Goal: Information Seeking & Learning: Learn about a topic

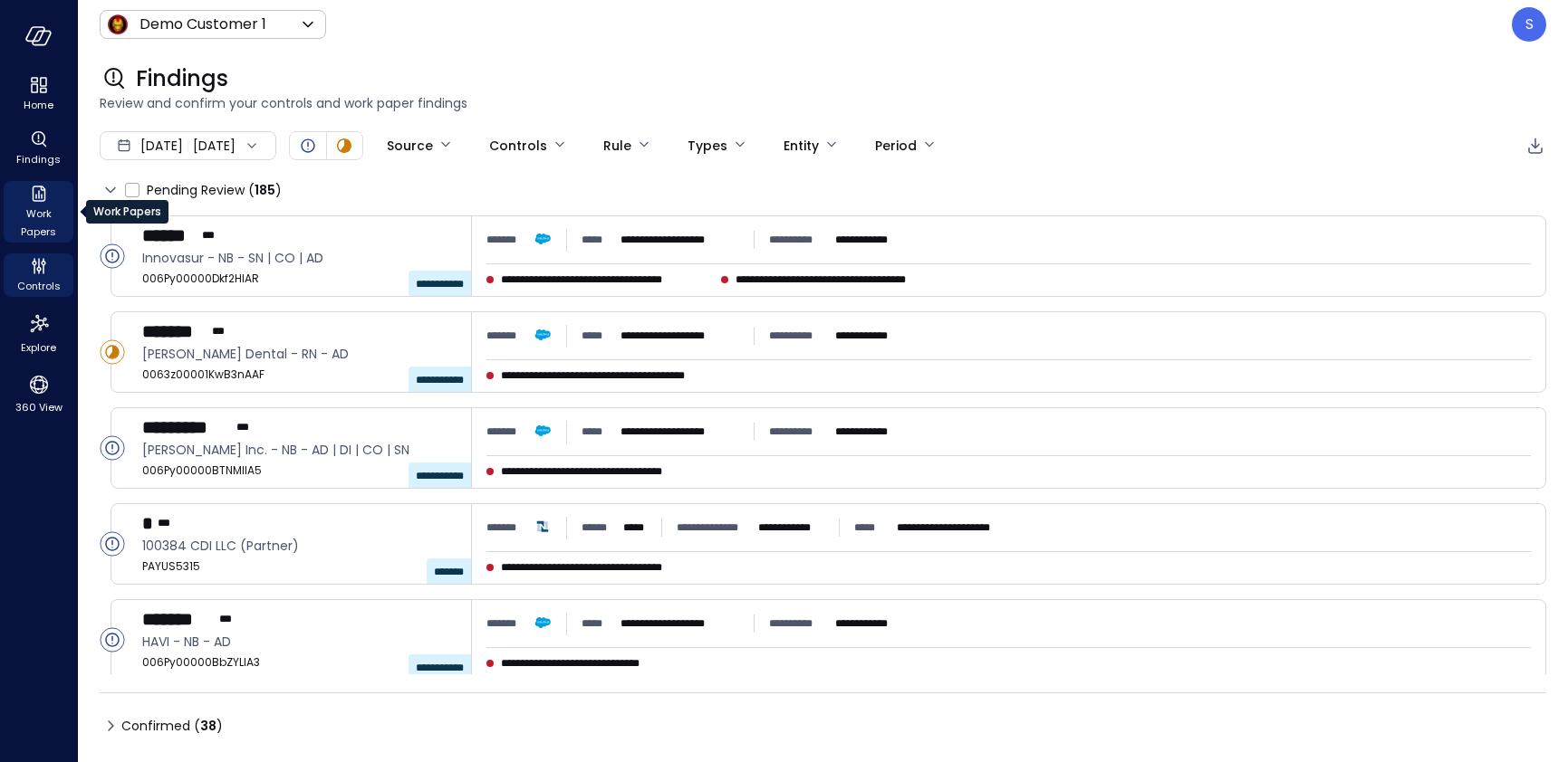
click at [44, 196] on icon "Work Papers" at bounding box center [39, 193] width 14 height 17
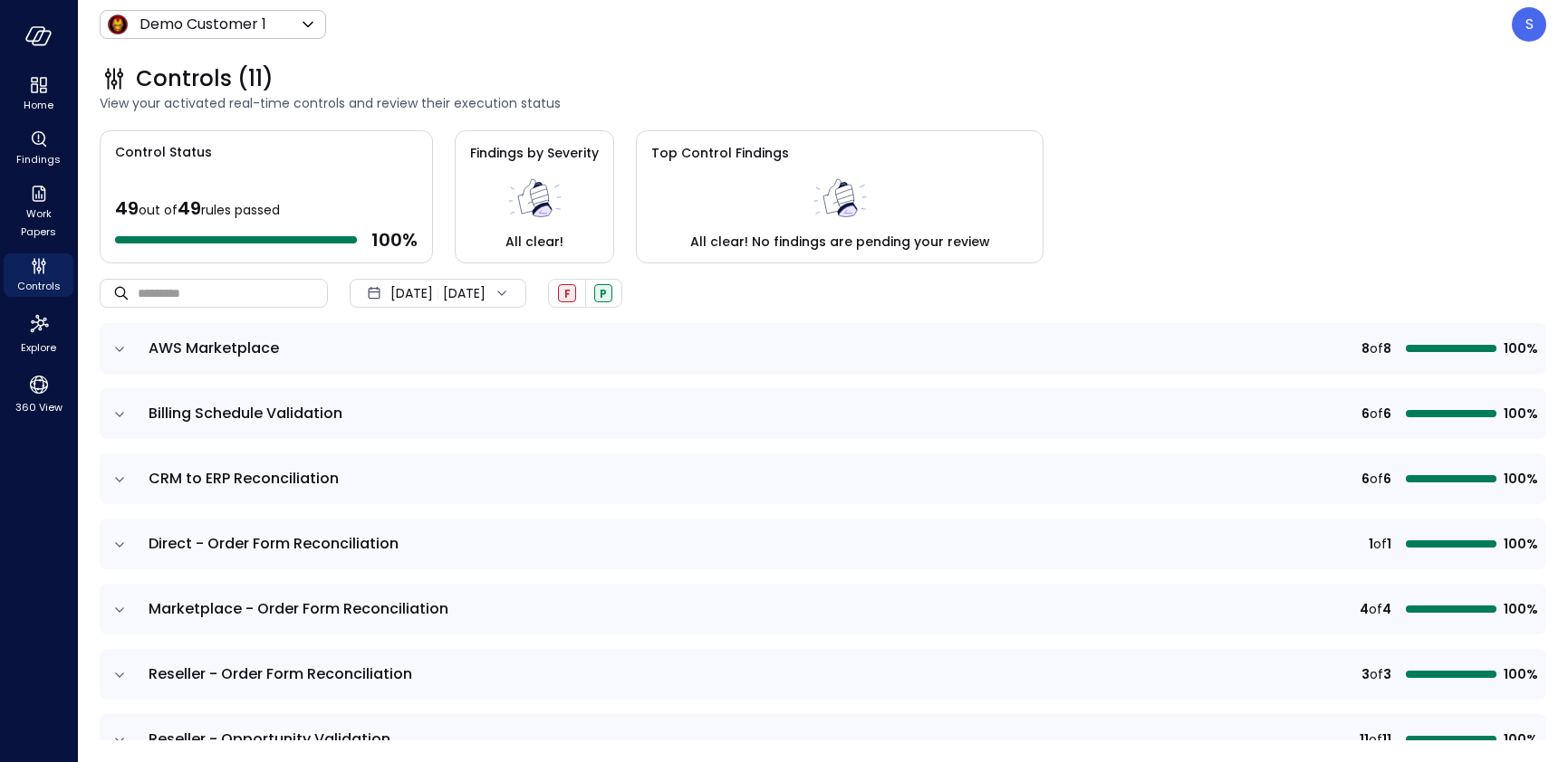
click at [414, 290] on span "[DATE]" at bounding box center [411, 293] width 42 height 20
click at [417, 389] on li "Current Year [DATE]" at bounding box center [448, 403] width 144 height 30
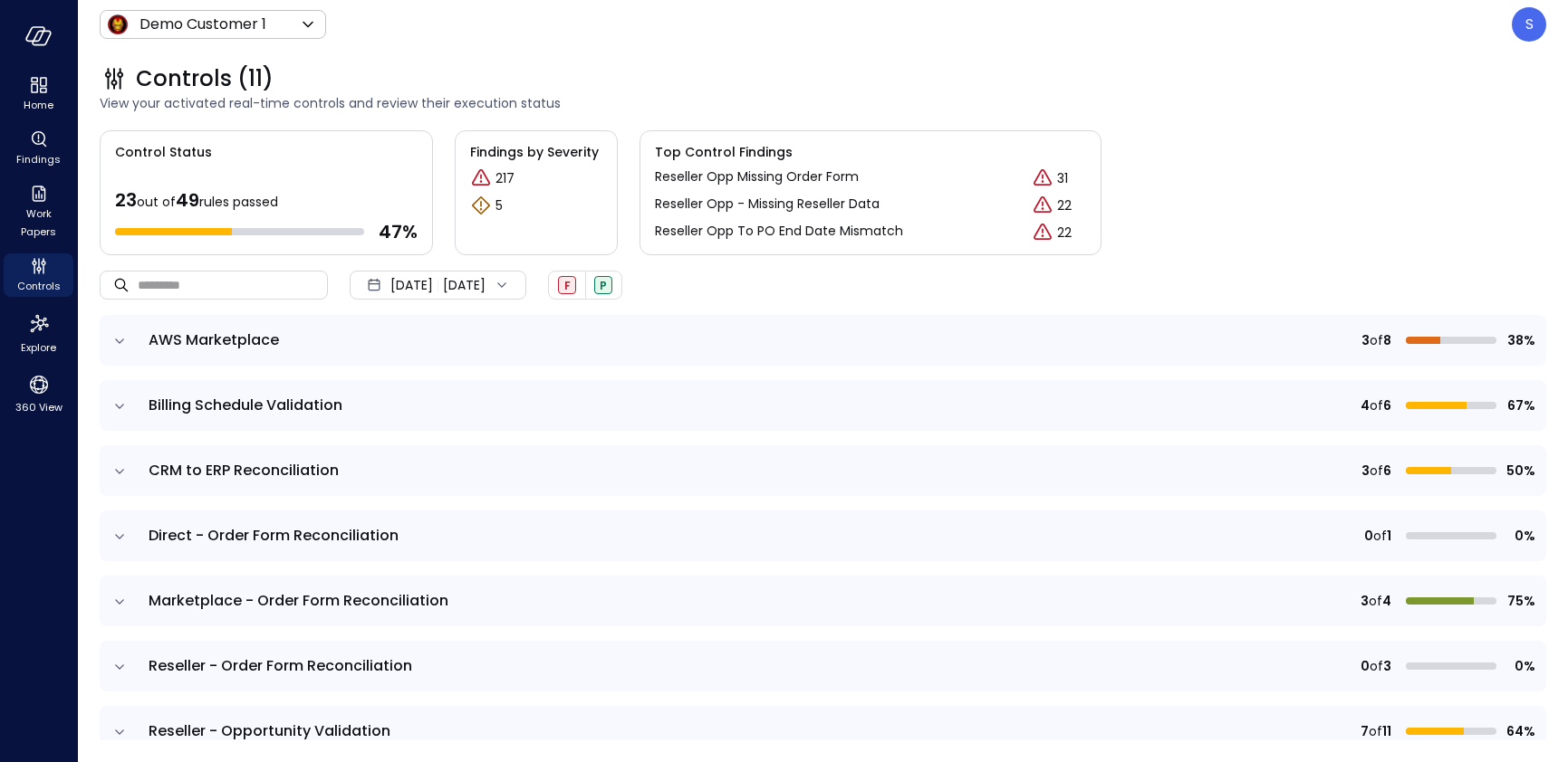
click at [118, 597] on icon "expand row" at bounding box center [119, 602] width 18 height 18
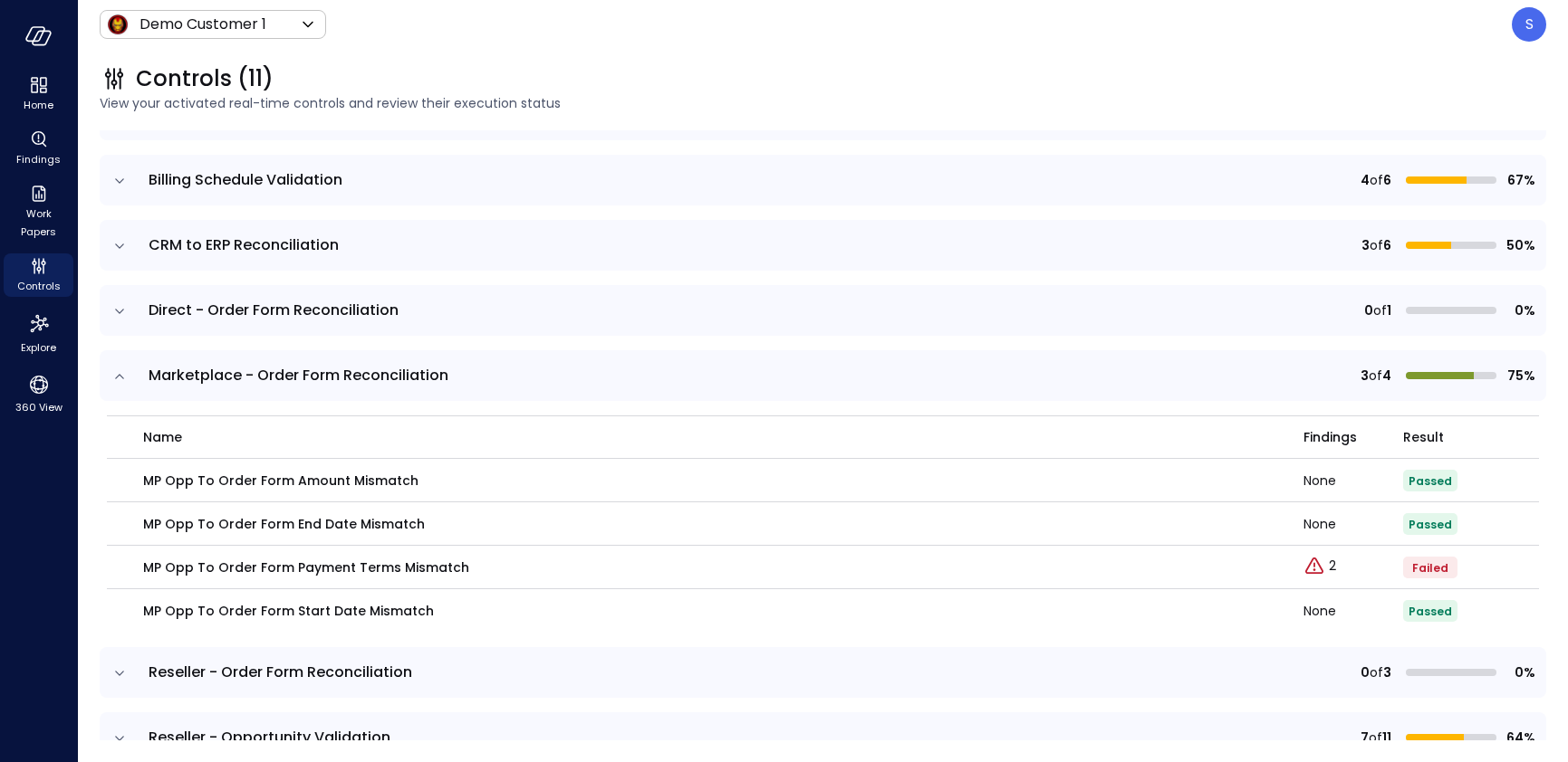
scroll to position [239, 0]
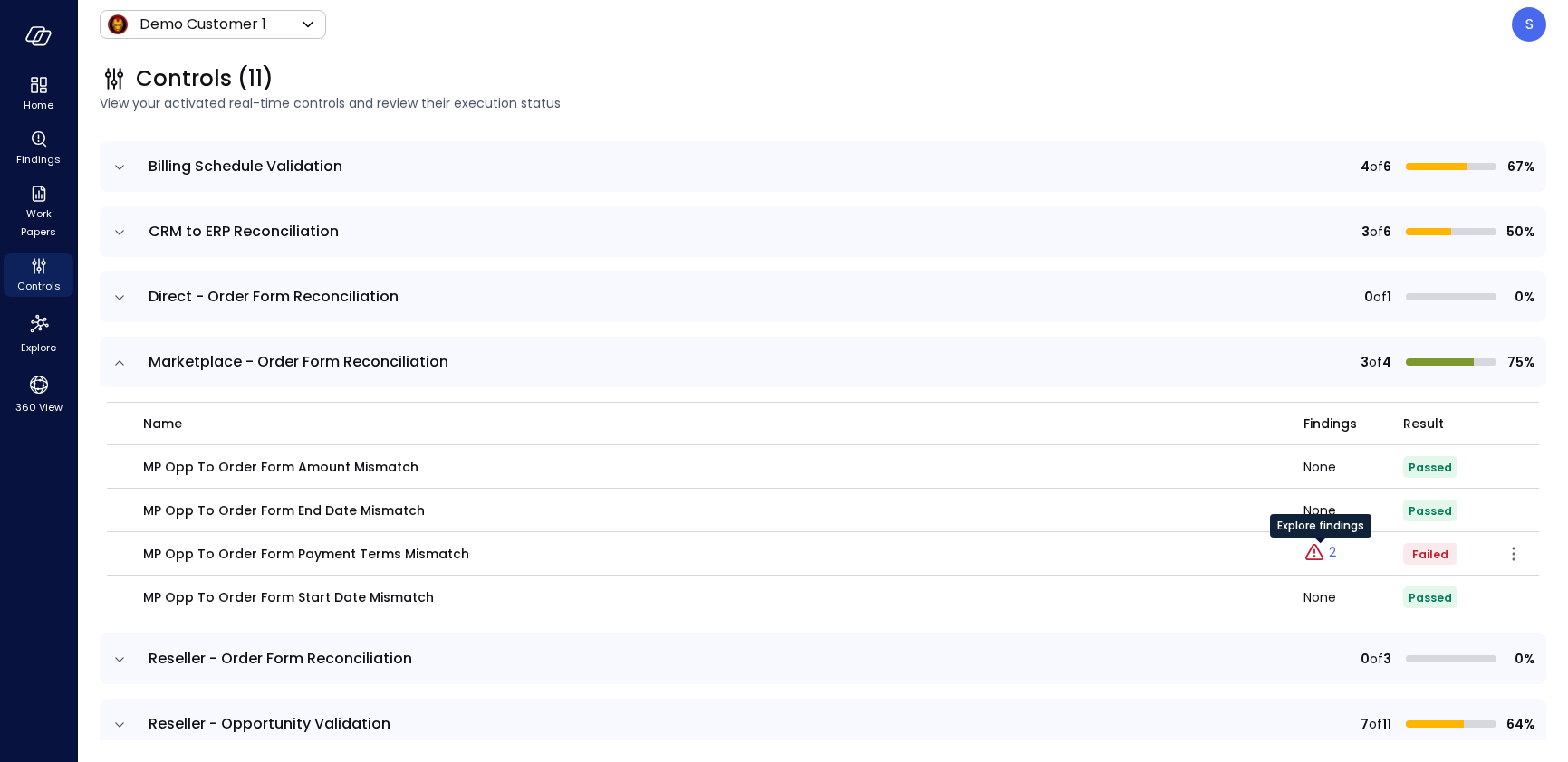
click at [1331, 552] on p "2" at bounding box center [1332, 552] width 7 height 19
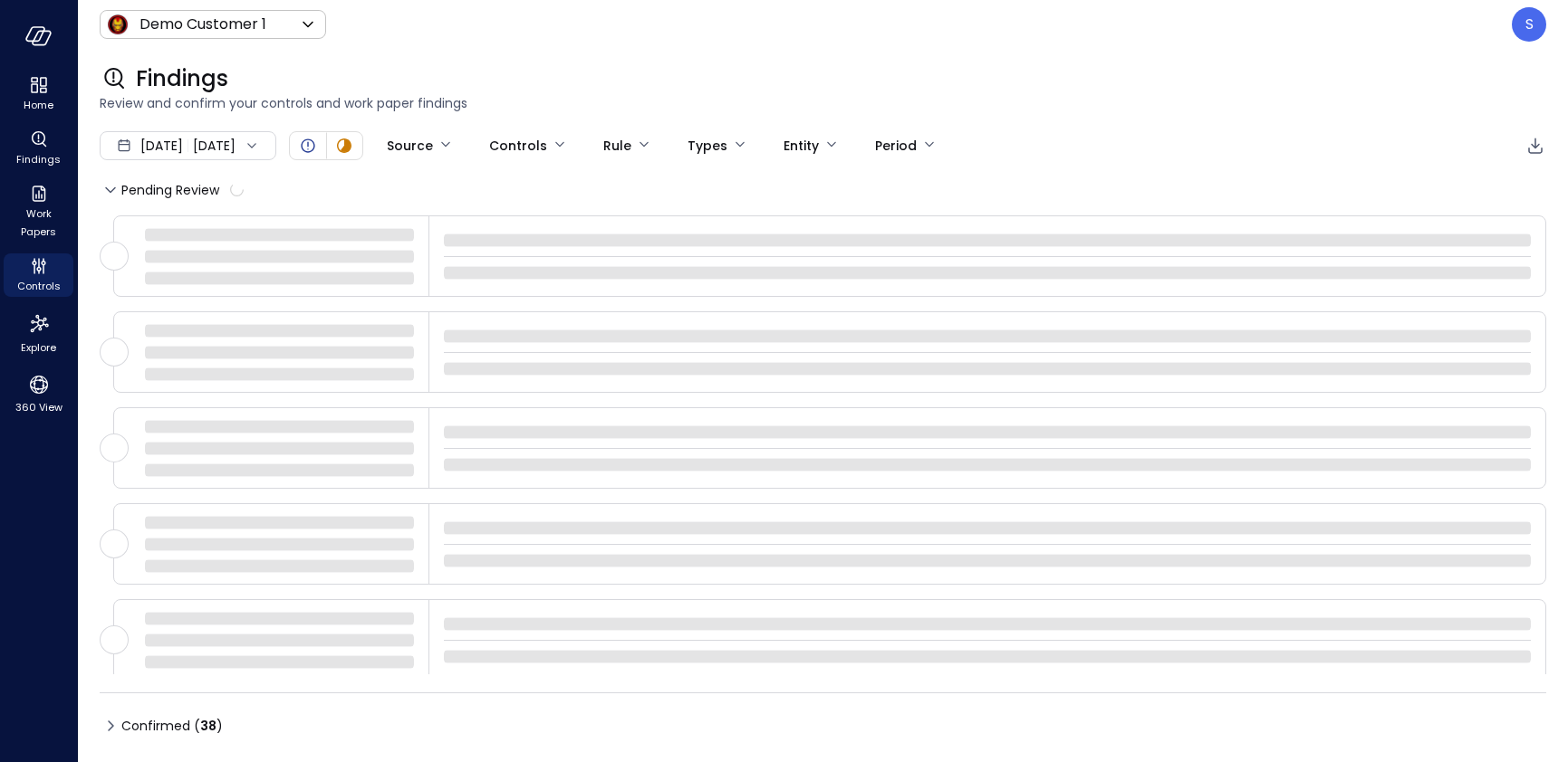
type input "****"
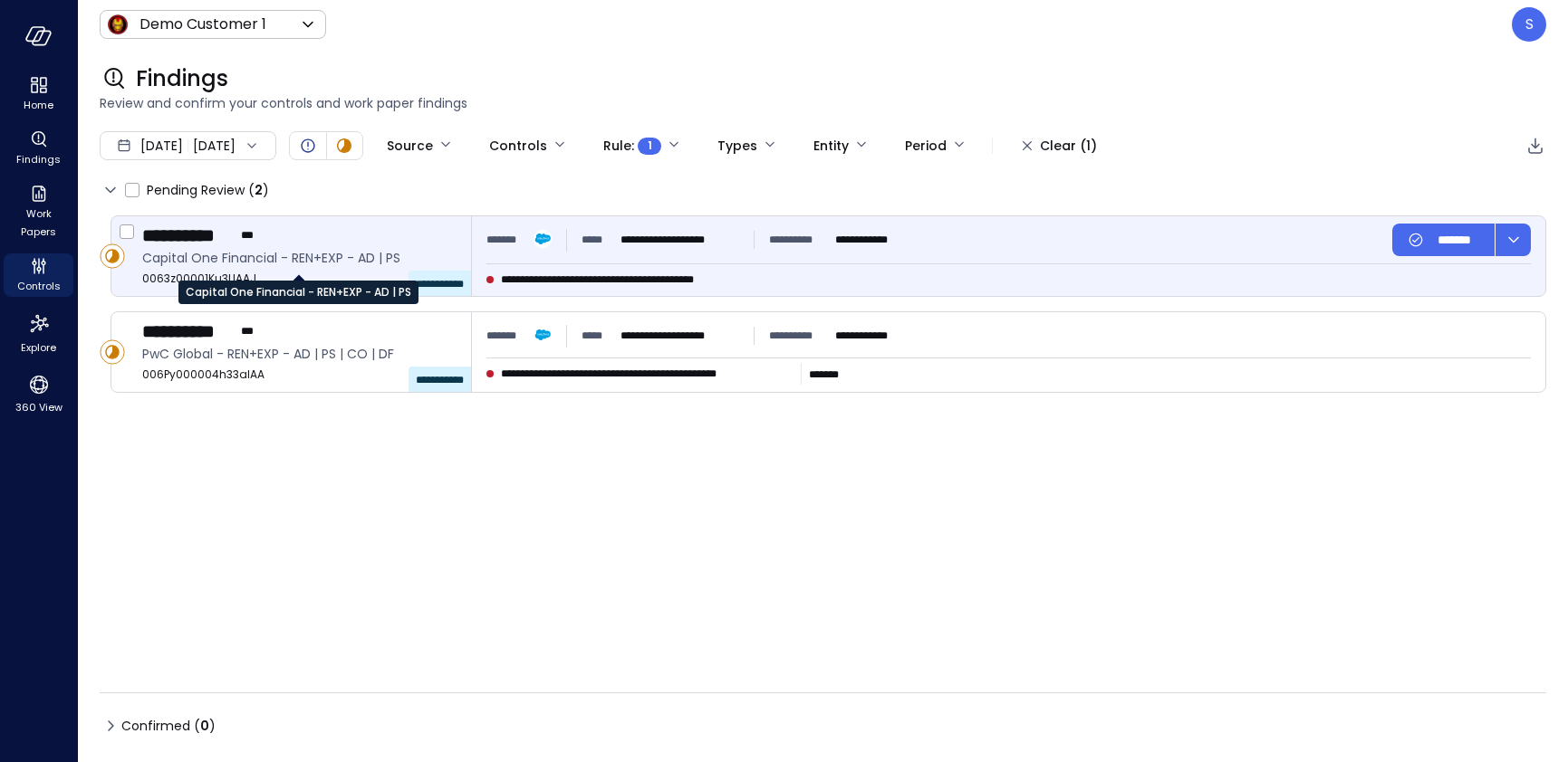
click at [270, 251] on span "Capital One Financial - REN+EXP - AD | PS" at bounding box center [299, 258] width 314 height 20
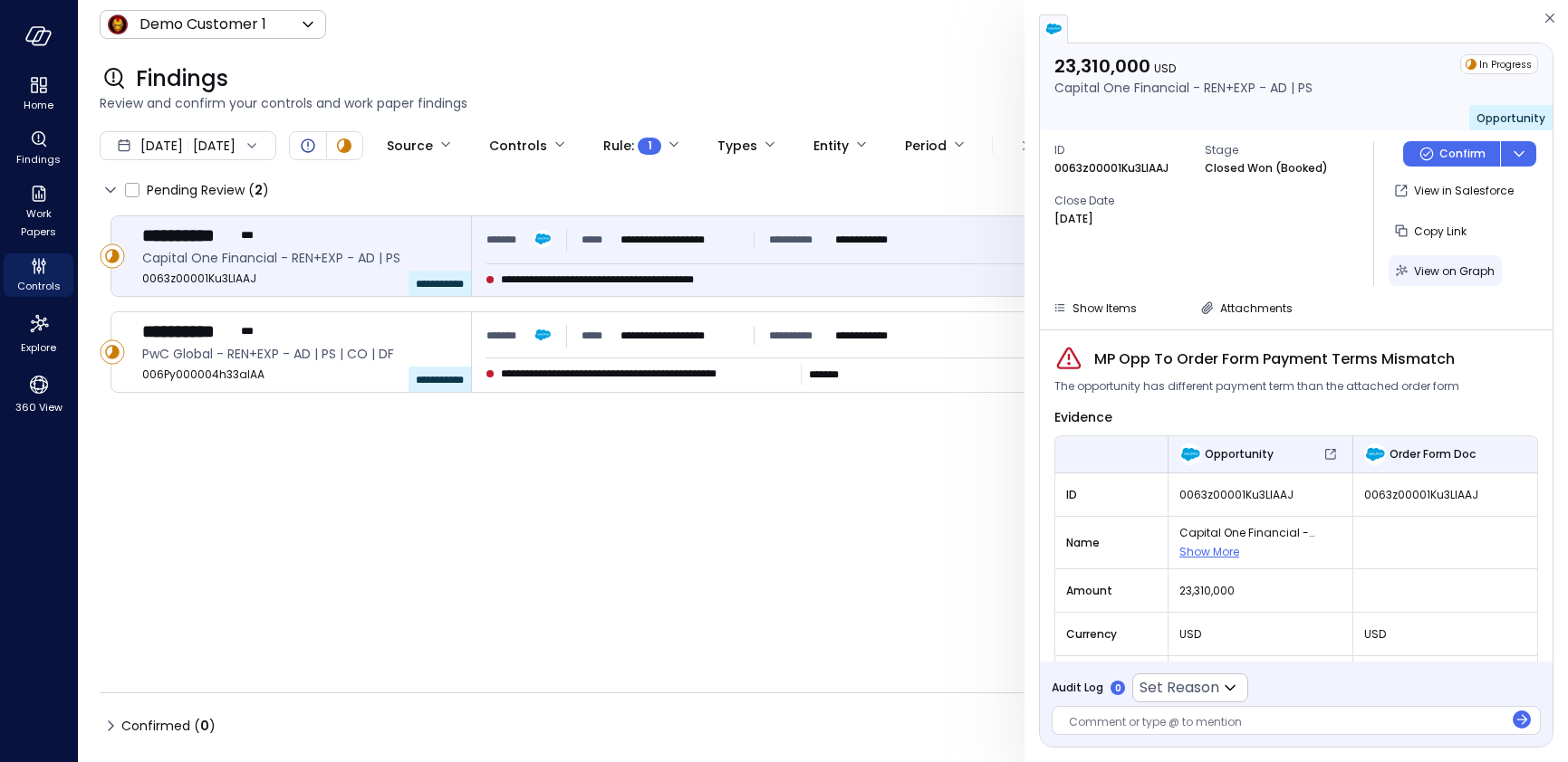
click at [1453, 267] on span "View on Graph" at bounding box center [1454, 271] width 81 height 16
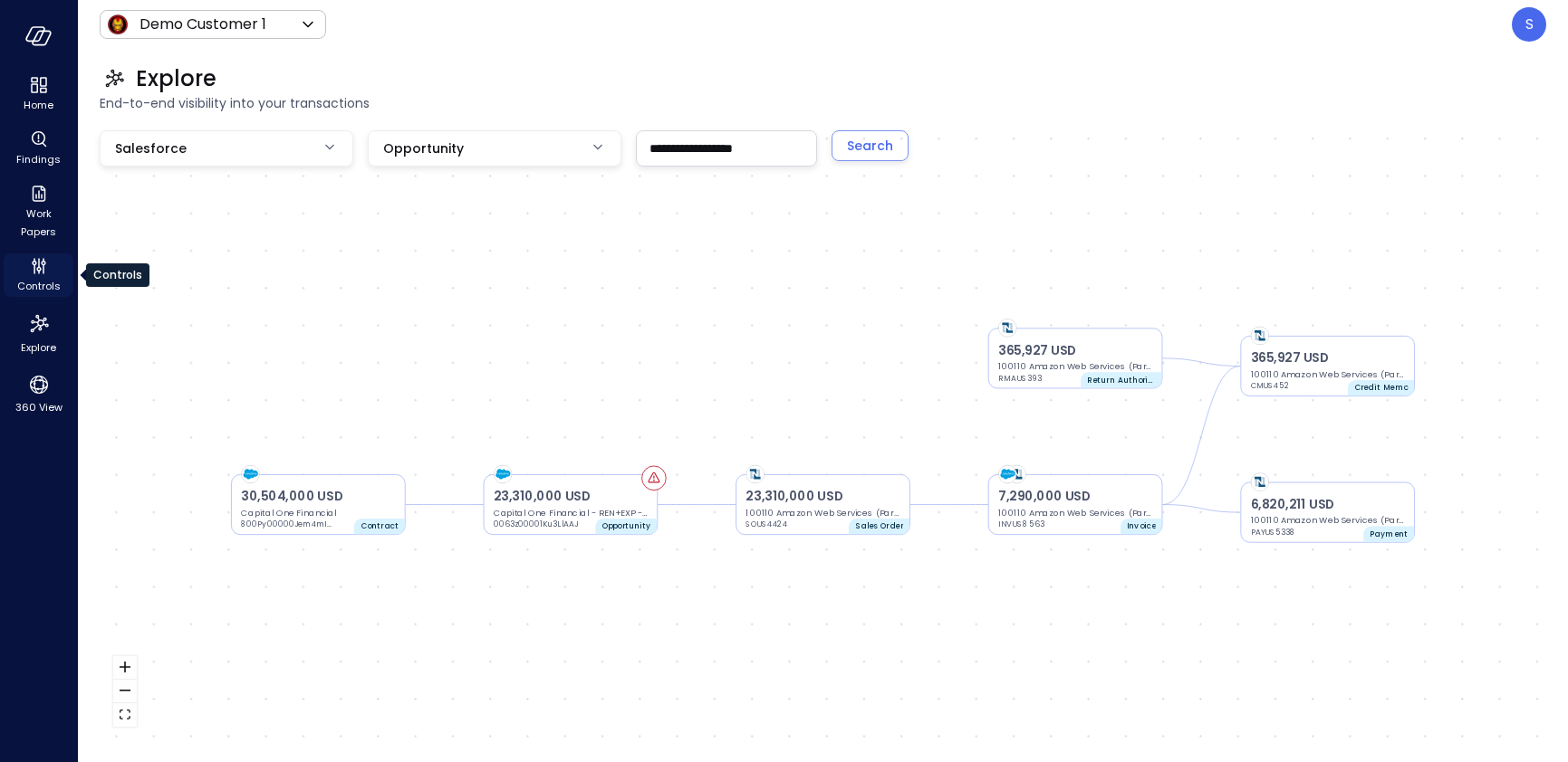
click at [35, 280] on span "Controls" at bounding box center [39, 286] width 43 height 18
